Goal: Information Seeking & Learning: Learn about a topic

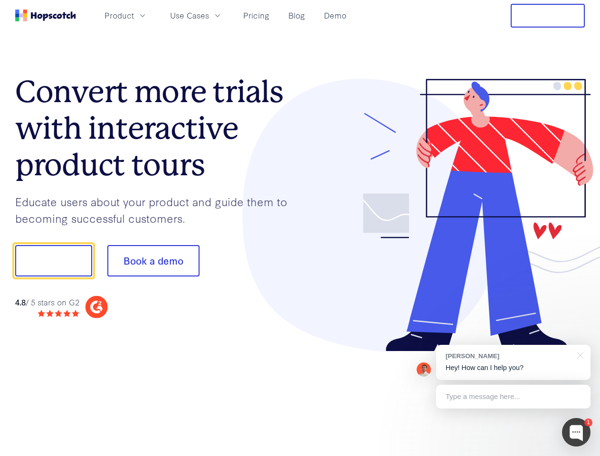
click at [300, 228] on div at bounding box center [442, 215] width 285 height 273
click at [134, 15] on span "Product" at bounding box center [118, 15] width 29 height 12
click at [209, 15] on span "Use Cases" at bounding box center [189, 15] width 39 height 12
click at [547, 16] on button "Free Trial" at bounding box center [547, 16] width 74 height 24
click at [53, 261] on button "Show me!" at bounding box center [53, 260] width 77 height 31
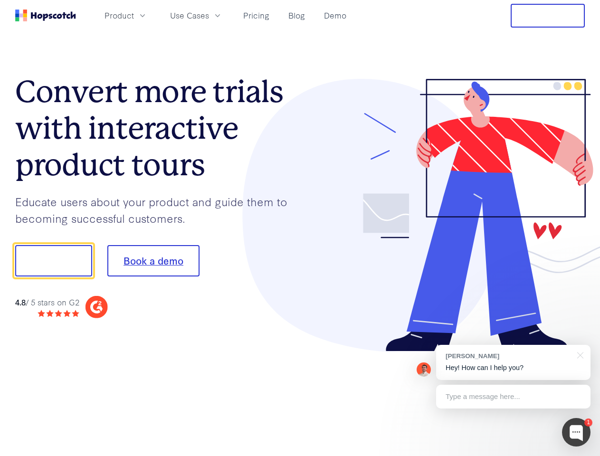
click at [153, 261] on button "Book a demo" at bounding box center [153, 260] width 92 height 31
click at [576, 432] on div at bounding box center [576, 432] width 28 height 28
click at [513, 362] on div "[PERSON_NAME] Hey! How can I help you?" at bounding box center [513, 362] width 154 height 35
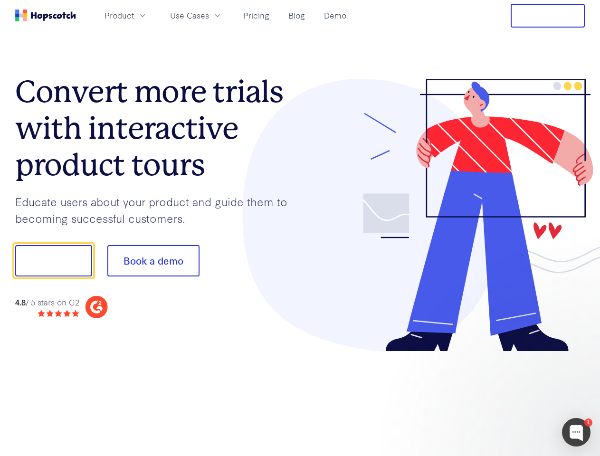
click at [578, 354] on div at bounding box center [501, 322] width 178 height 189
click at [513, 396] on div at bounding box center [501, 322] width 178 height 189
